Goal: Find specific page/section: Find specific page/section

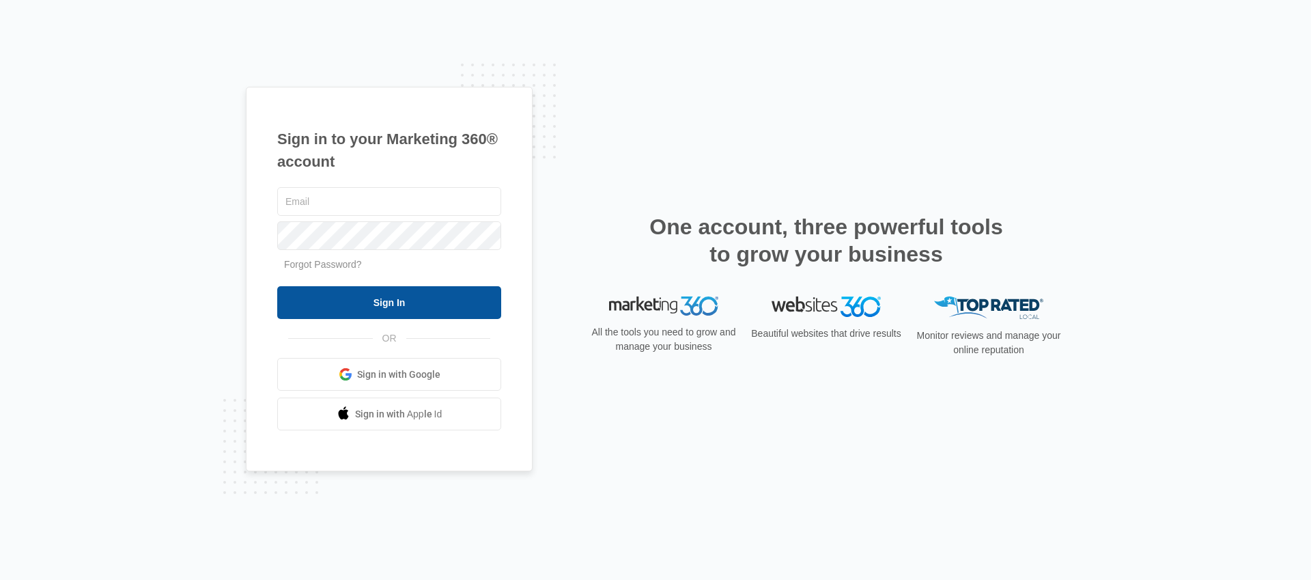
type input "[EMAIL_ADDRESS][PERSON_NAME][DOMAIN_NAME]"
click at [356, 298] on input "Sign In" at bounding box center [389, 302] width 224 height 33
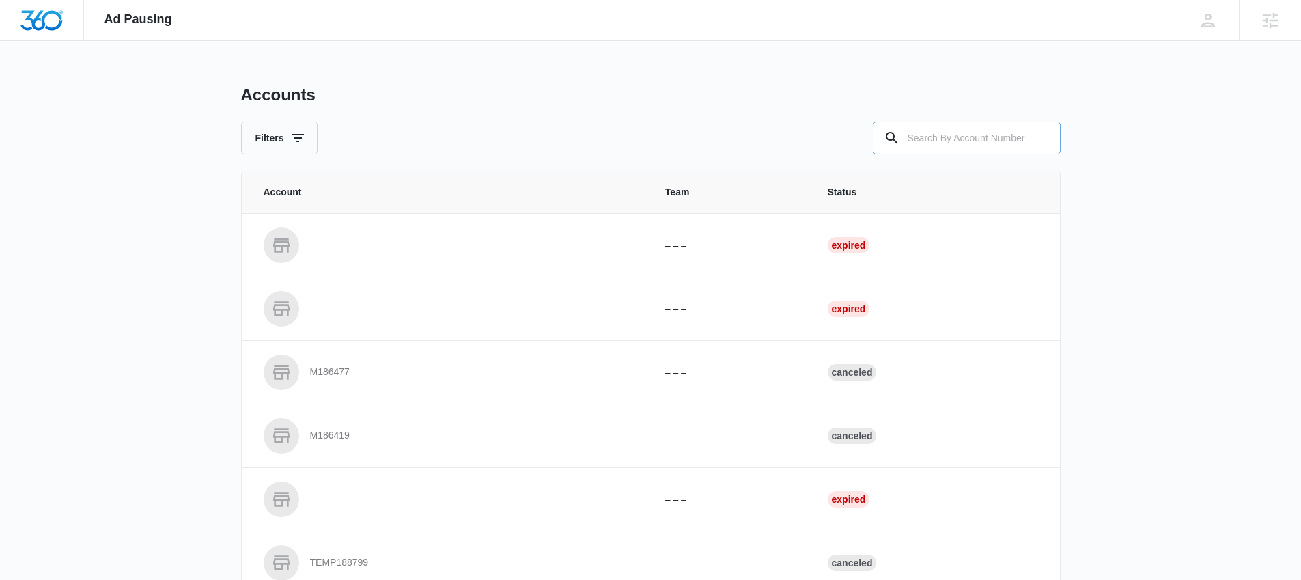
click at [960, 130] on input "text" at bounding box center [966, 138] width 188 height 33
type input "N"
type input "M335637"
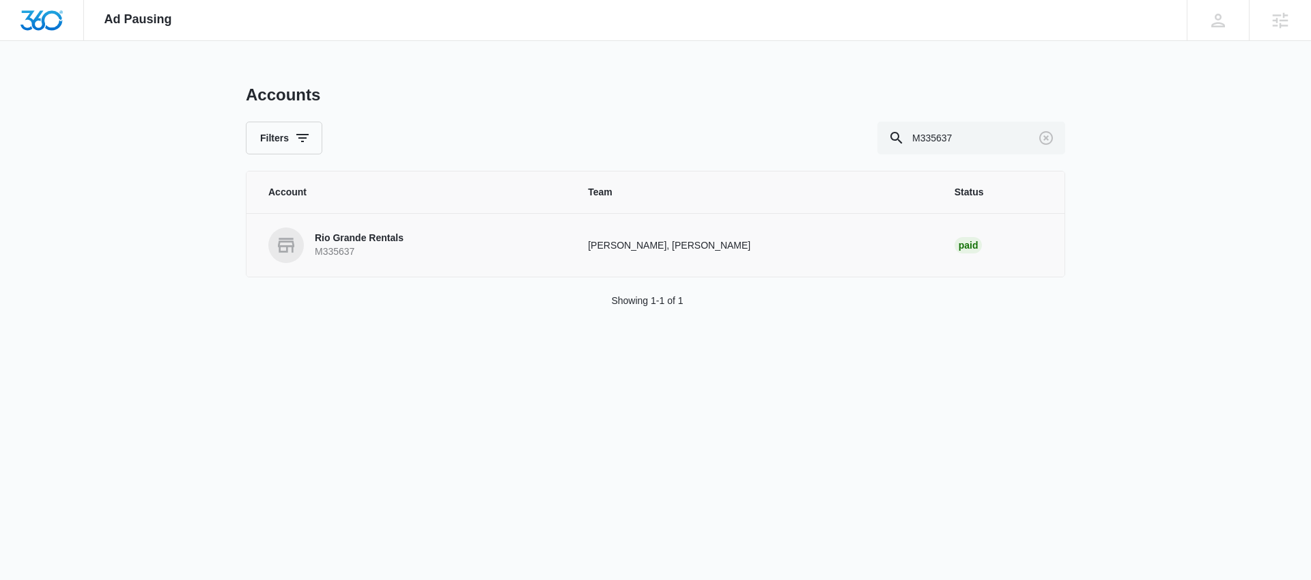
click at [317, 238] on p "Rio Grande Rentals" at bounding box center [359, 238] width 89 height 14
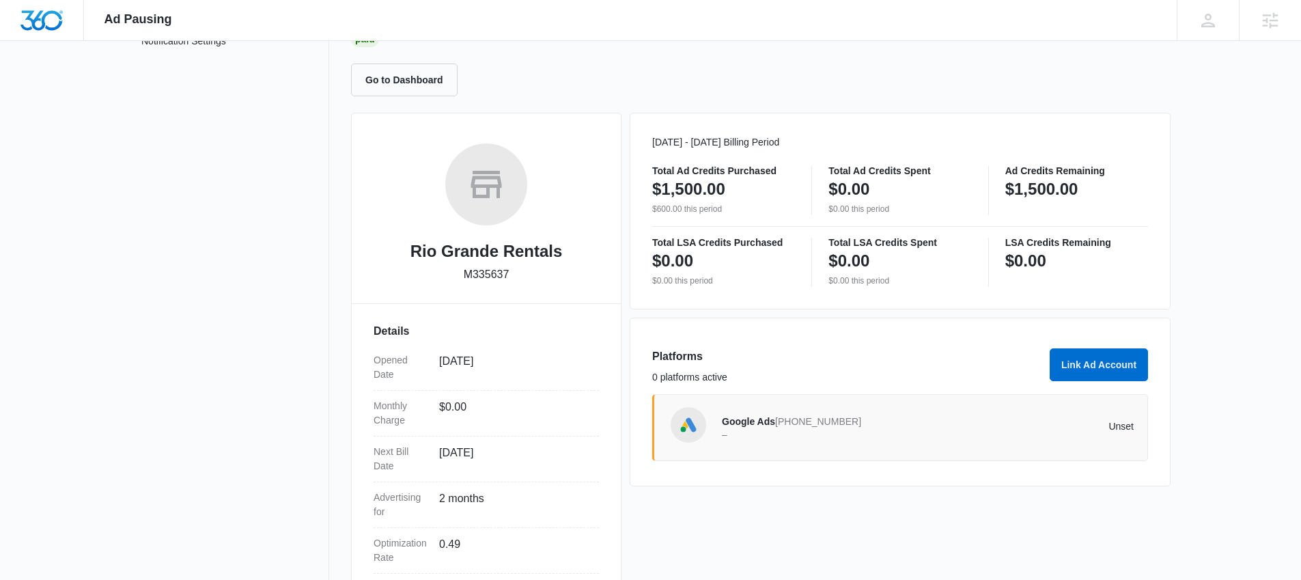
scroll to position [120, 0]
